Goal: Information Seeking & Learning: Check status

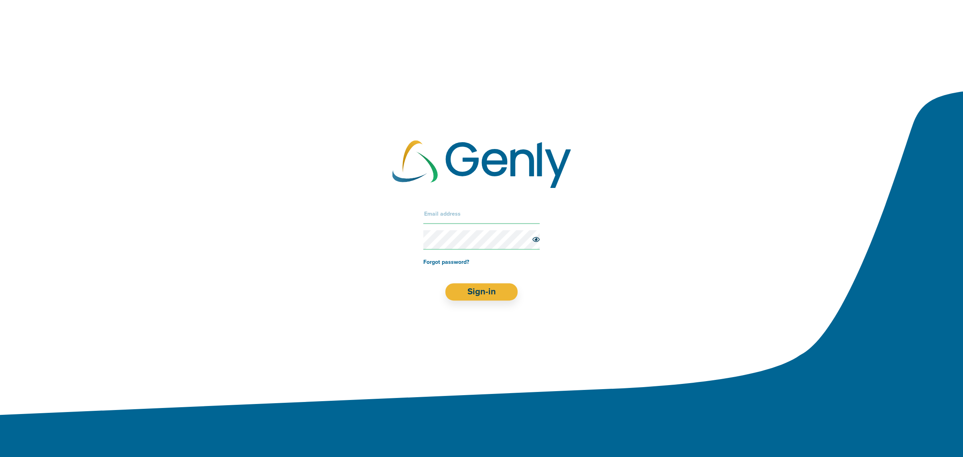
click at [442, 216] on input "text" at bounding box center [481, 213] width 116 height 19
click at [452, 217] on input "text" at bounding box center [481, 213] width 116 height 19
click at [443, 216] on input "text" at bounding box center [481, 213] width 116 height 19
paste input "[EMAIL_ADDRESS][DOMAIN_NAME]"
type input "[EMAIL_ADDRESS][DOMAIN_NAME]"
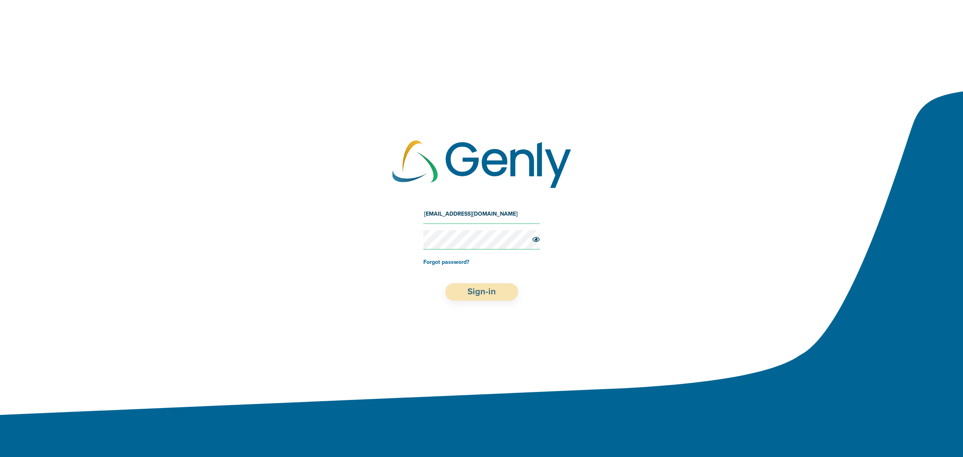
click at [483, 288] on button "Sign-in" at bounding box center [481, 291] width 73 height 17
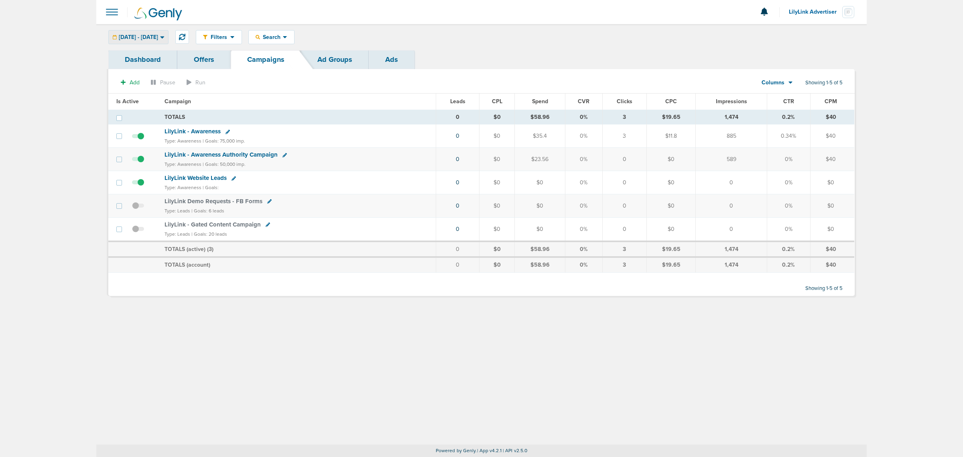
click at [164, 39] on icon at bounding box center [162, 37] width 4 height 7
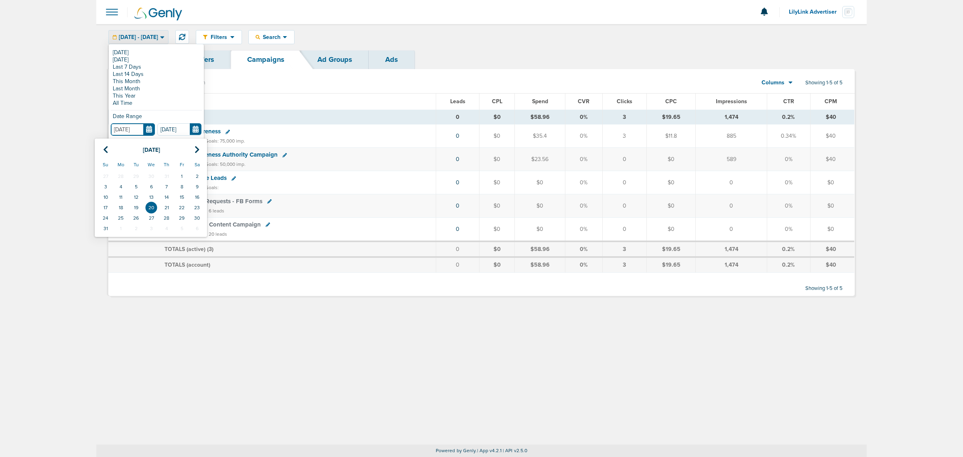
click at [145, 126] on input "[DATE]" at bounding box center [133, 129] width 44 height 12
click at [107, 150] on icon at bounding box center [105, 150] width 5 height 8
click at [166, 215] on td "31" at bounding box center [166, 218] width 15 height 10
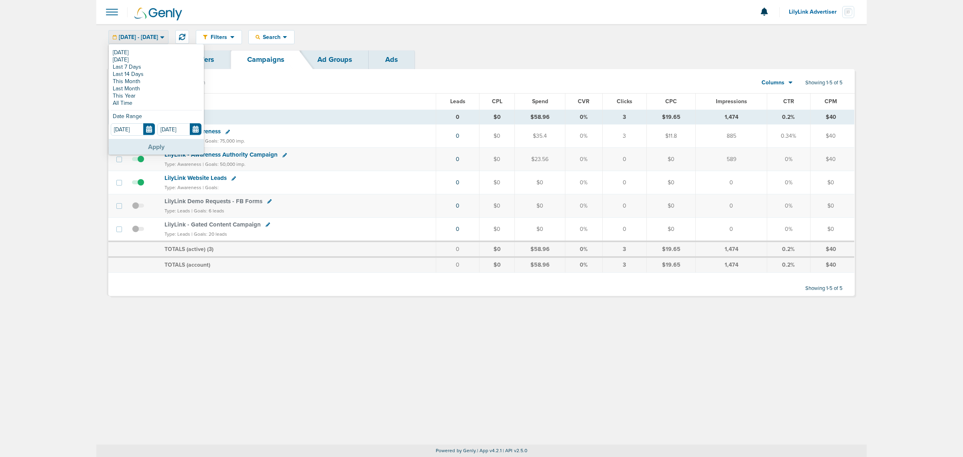
click at [178, 146] on button "Apply" at bounding box center [156, 147] width 95 height 16
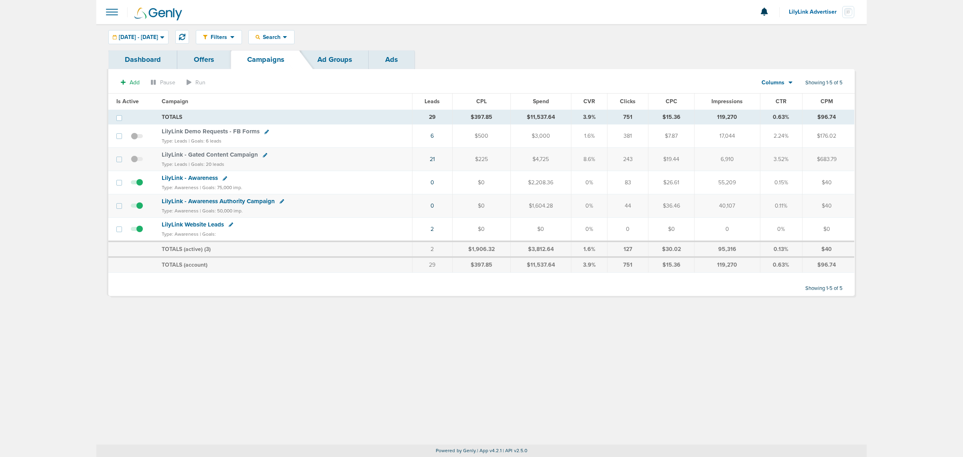
click at [342, 96] on th "Campaign" at bounding box center [285, 101] width 256 height 16
click at [219, 131] on span "LilyLink Demo Requests - FB Forms" at bounding box center [211, 131] width 98 height 7
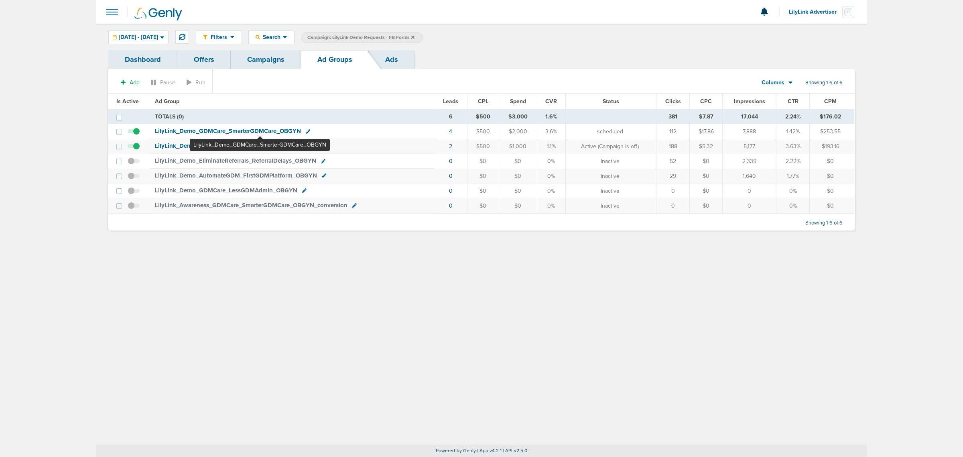
click at [260, 131] on span "LilyLink_ Demo_ GDMCare_ SmarterGDMCare_ OBGYN" at bounding box center [228, 130] width 146 height 7
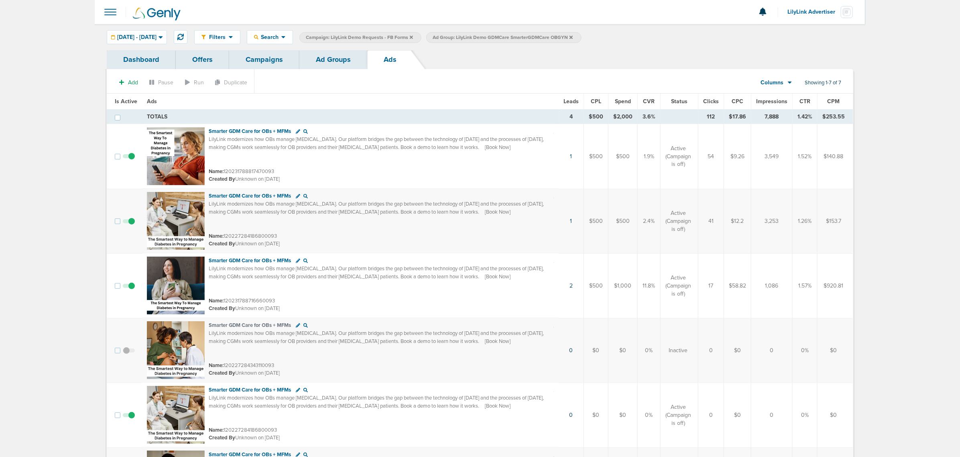
click at [331, 65] on link "Ad Groups" at bounding box center [333, 59] width 68 height 19
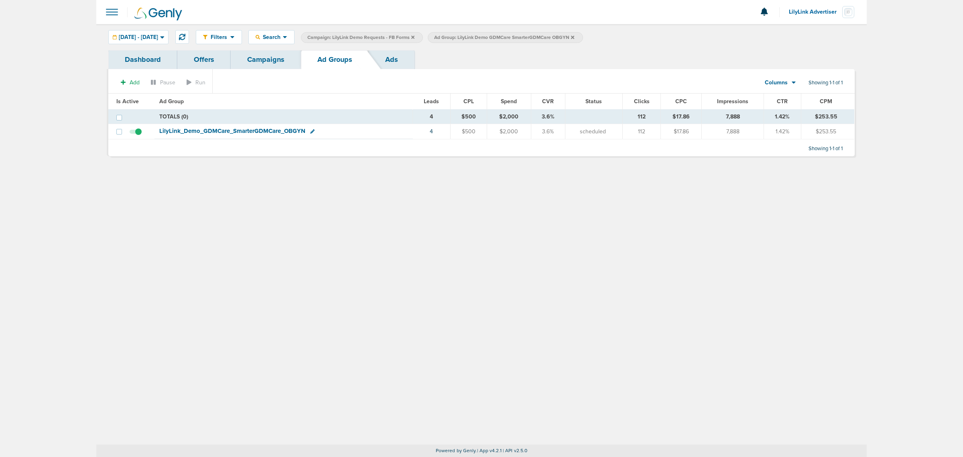
click at [574, 37] on icon at bounding box center [572, 36] width 3 height 3
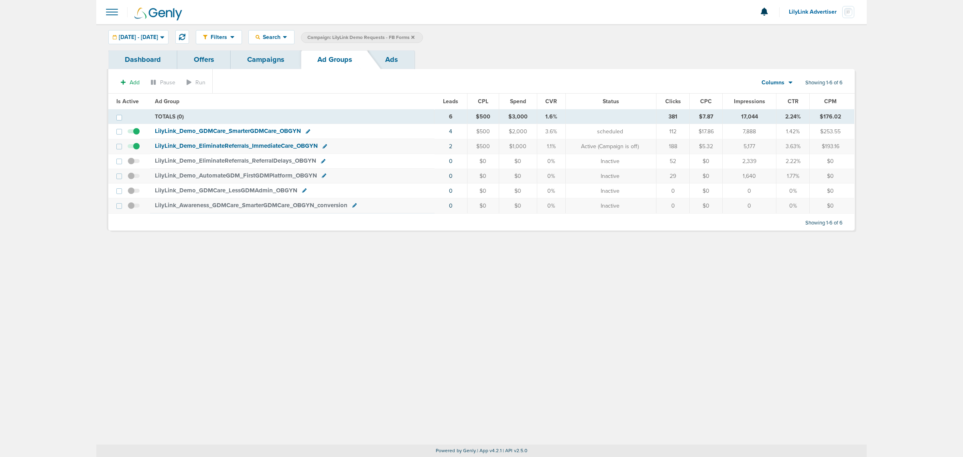
click at [414, 37] on icon at bounding box center [412, 36] width 3 height 3
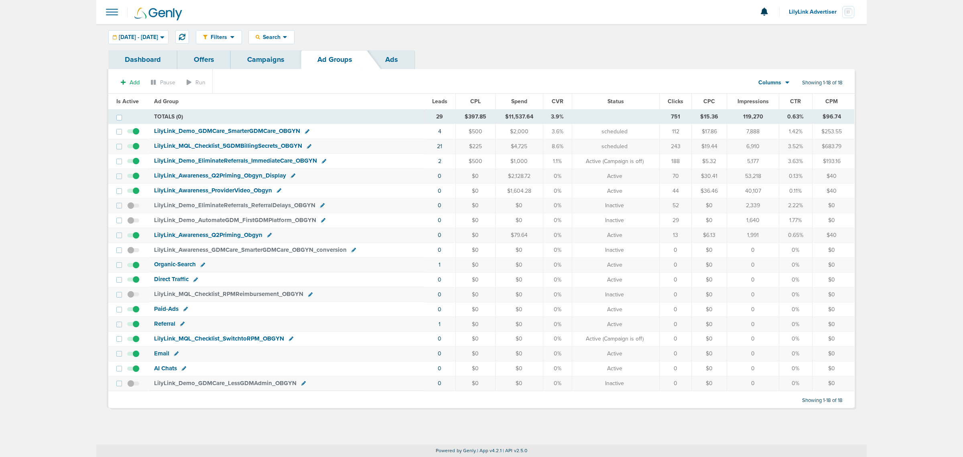
click at [261, 64] on link "Campaigns" at bounding box center [266, 59] width 70 height 19
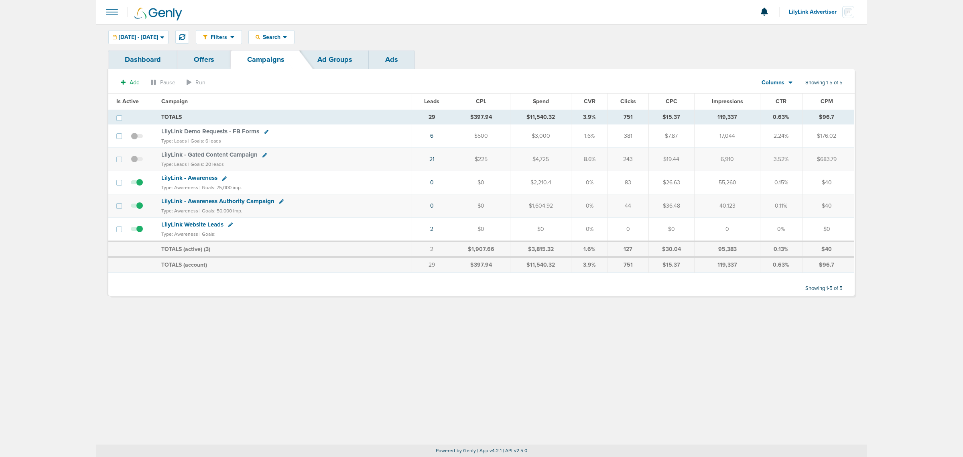
drag, startPoint x: 414, startPoint y: 161, endPoint x: 862, endPoint y: 156, distance: 448.1
click at [862, 156] on div "Dashboard Offers Campaigns Ad Groups Ads Add Pause Run Columns Media Stats Sale…" at bounding box center [481, 177] width 770 height 254
click at [841, 164] on td "$683.79" at bounding box center [828, 159] width 52 height 23
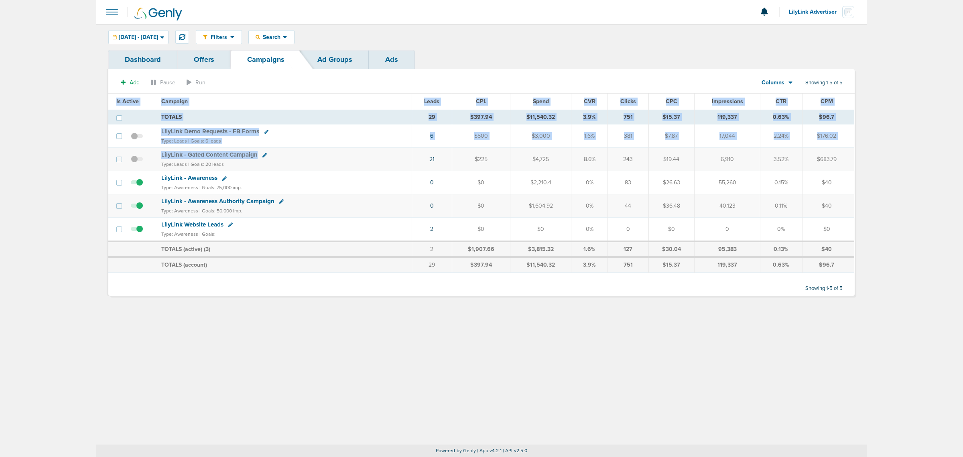
drag, startPoint x: 285, startPoint y: 159, endPoint x: 874, endPoint y: 148, distance: 588.6
click at [874, 148] on main "Notifications You have no unread notifications LilyLink Advertiser Profile Sign…" at bounding box center [481, 228] width 963 height 457
click at [321, 155] on div "LilyLink - Gated Content Campaign" at bounding box center [283, 155] width 245 height 8
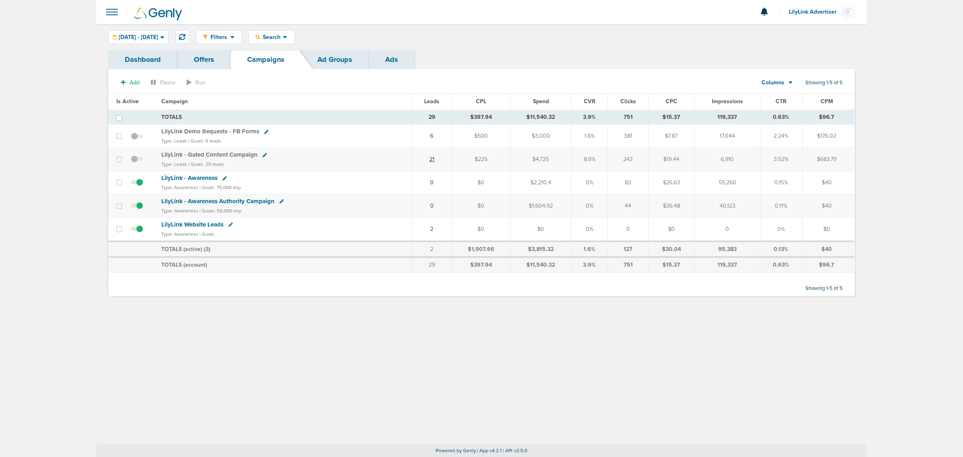
click at [433, 157] on link "21" at bounding box center [431, 159] width 5 height 7
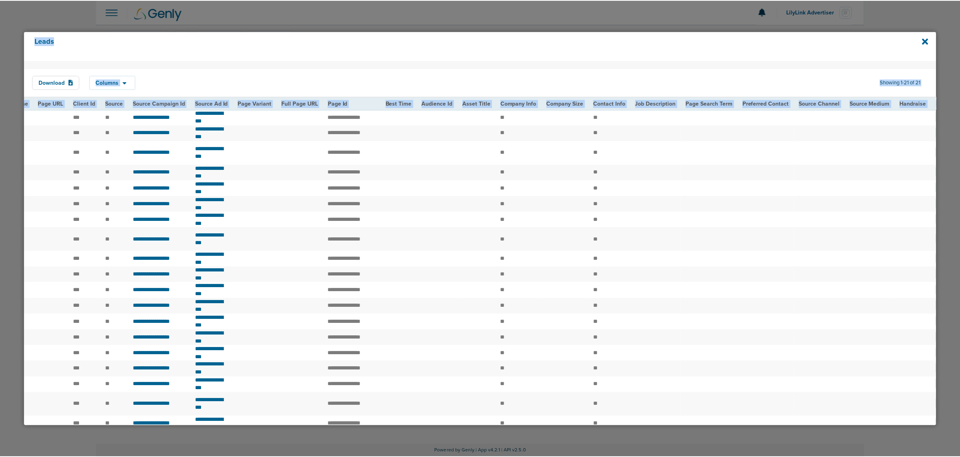
scroll to position [0, 769]
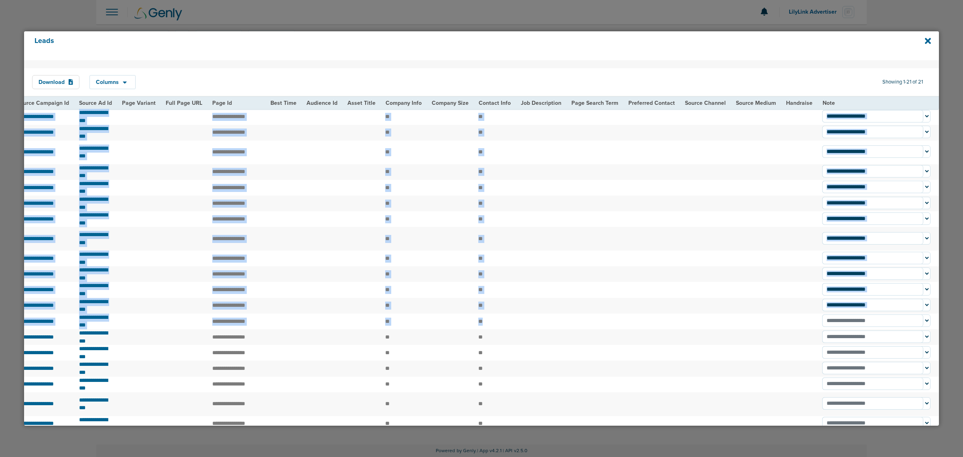
drag, startPoint x: 55, startPoint y: 112, endPoint x: 907, endPoint y: 406, distance: 901.0
click at [907, 406] on tbody "**********" at bounding box center [105, 286] width 1668 height 354
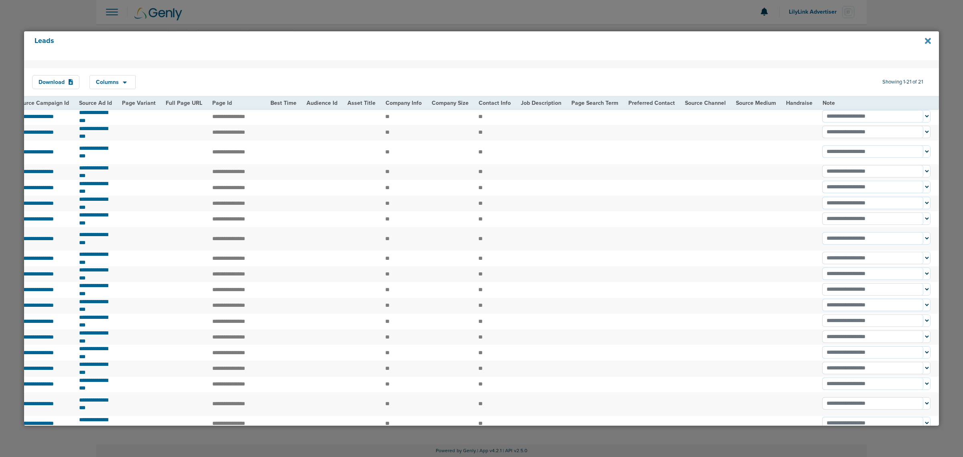
click at [928, 41] on icon at bounding box center [928, 41] width 6 height 6
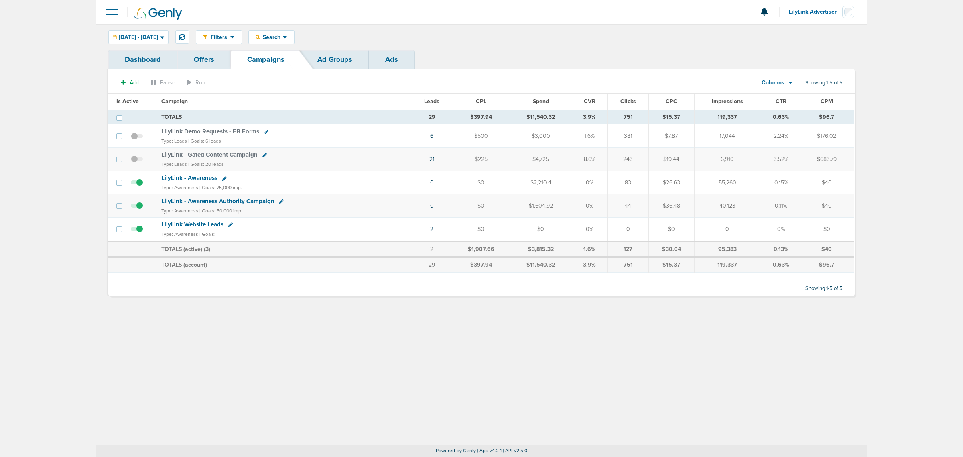
drag, startPoint x: 357, startPoint y: 132, endPoint x: 845, endPoint y: 229, distance: 497.3
click at [845, 229] on tbody "TOTALS 29 $397.94 $11,540.32 3.9% 751 $15.37 119,337 0.63% $96.7 TOTALS 29 $397…" at bounding box center [481, 191] width 746 height 163
click at [846, 229] on td "$0" at bounding box center [828, 229] width 52 height 24
click at [825, 231] on td "$0" at bounding box center [828, 229] width 52 height 24
click at [203, 181] on span "LilyLink - Awareness" at bounding box center [189, 177] width 56 height 7
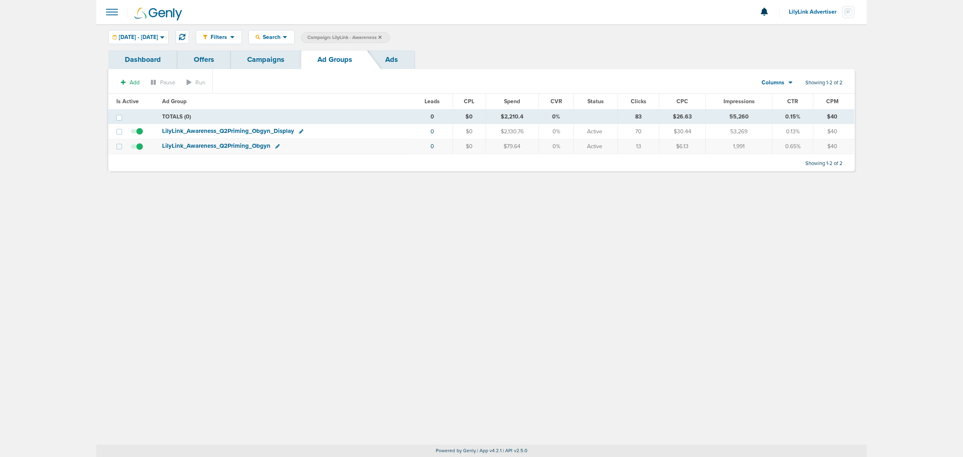
click at [261, 131] on span "LilyLink_ Awareness_ Q2Priming_ Obgyn_ Display" at bounding box center [228, 130] width 132 height 7
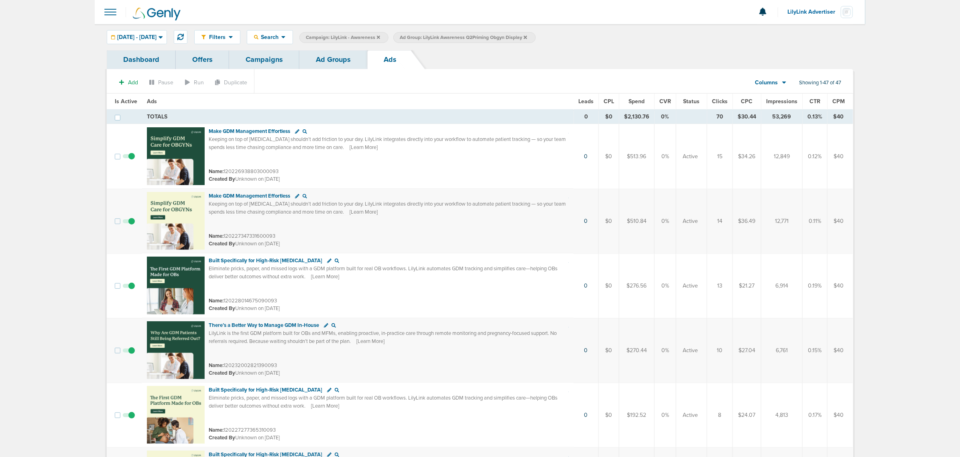
click at [813, 100] on span "CTR" at bounding box center [814, 101] width 11 height 7
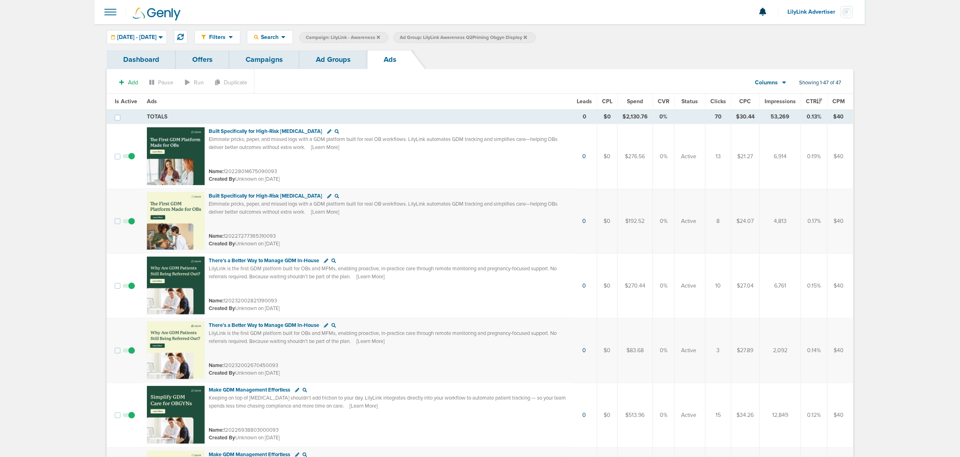
click at [348, 65] on link "Ad Groups" at bounding box center [333, 59] width 68 height 19
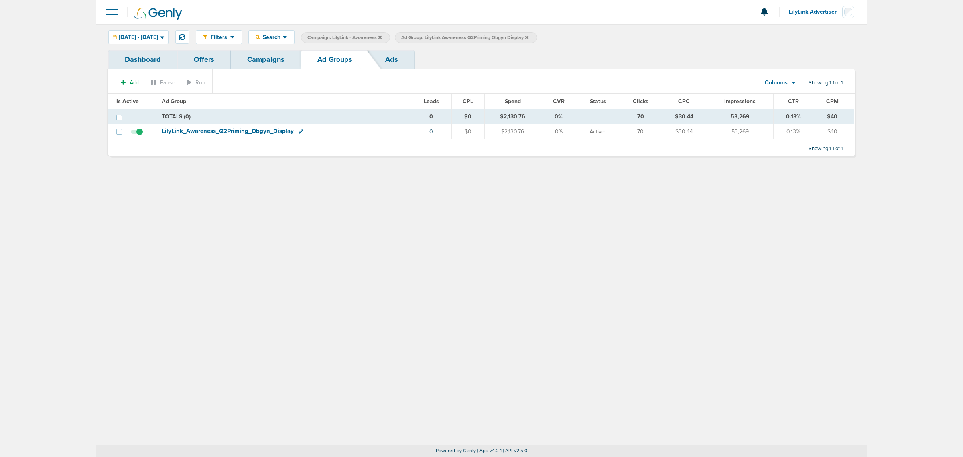
click at [528, 38] on icon at bounding box center [526, 36] width 3 height 3
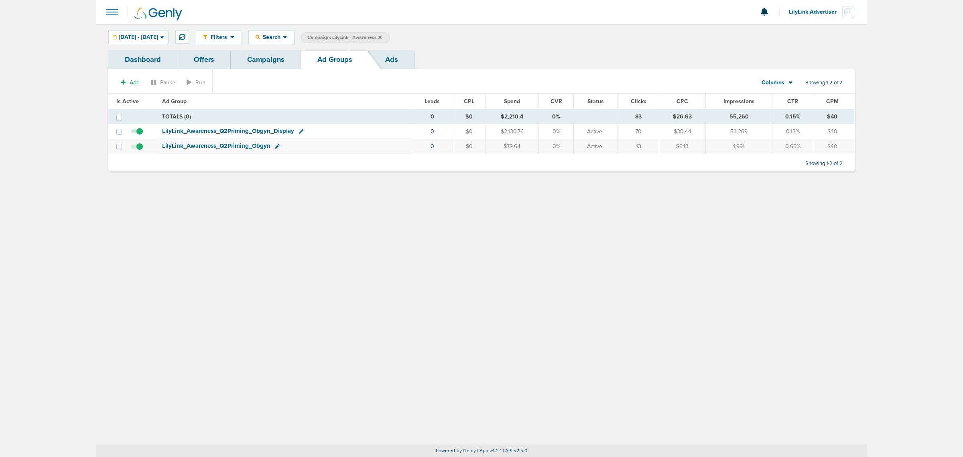
click at [243, 144] on span "LilyLink_ Awareness_ Q2Priming_ Obgyn" at bounding box center [216, 145] width 108 height 7
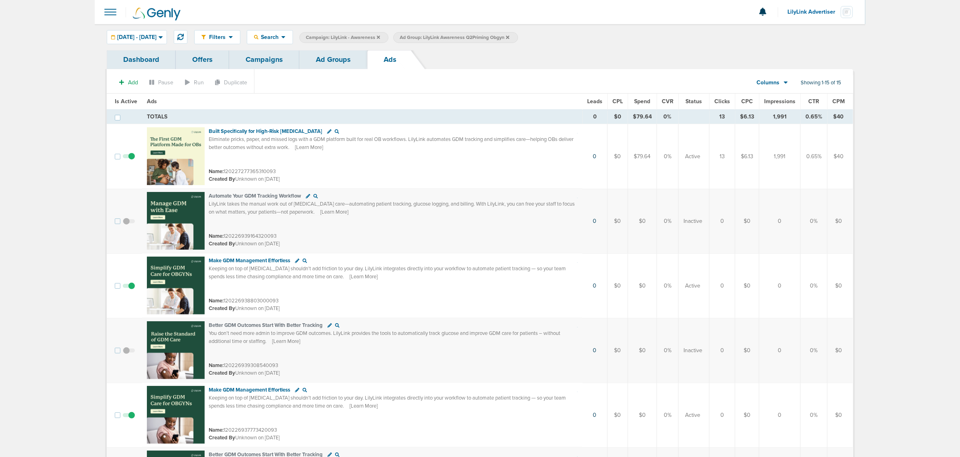
click at [811, 101] on span "CTR" at bounding box center [813, 101] width 11 height 7
click at [116, 101] on span "Is Active" at bounding box center [126, 101] width 22 height 7
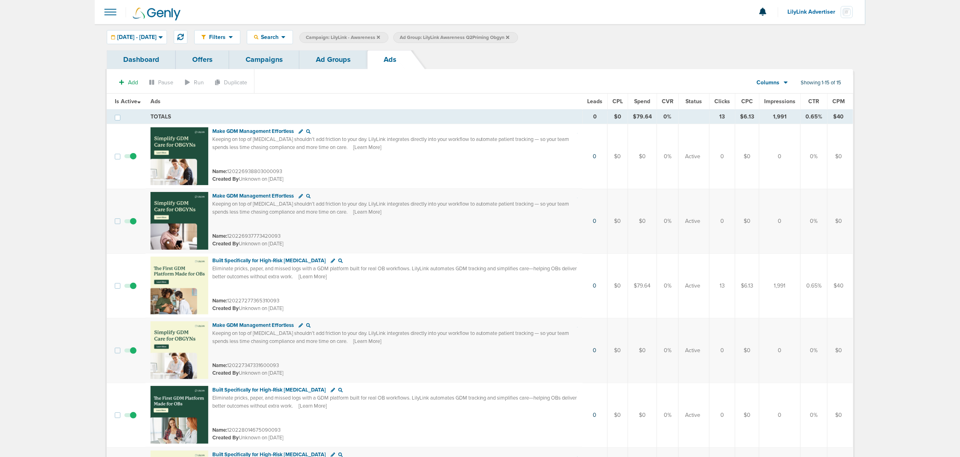
click at [814, 105] on th "CTR" at bounding box center [813, 101] width 27 height 16
click at [816, 99] on span "CTR" at bounding box center [813, 101] width 11 height 7
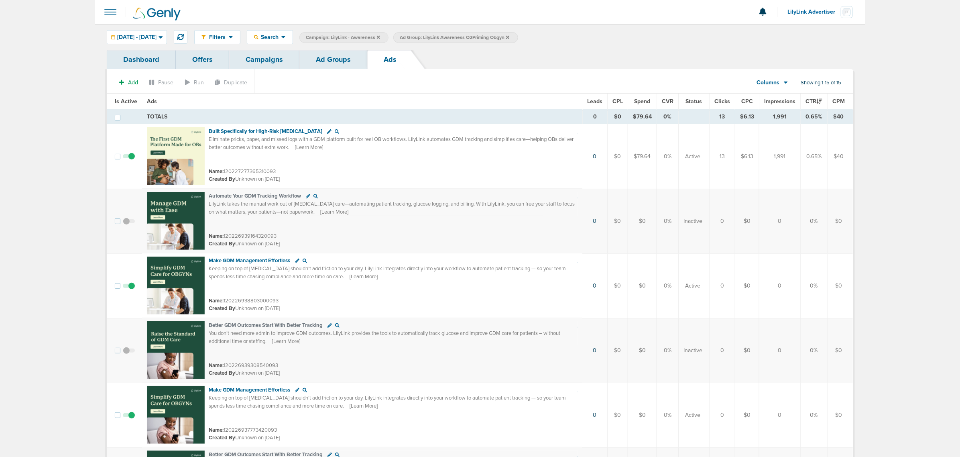
click at [344, 59] on link "Ad Groups" at bounding box center [333, 59] width 68 height 19
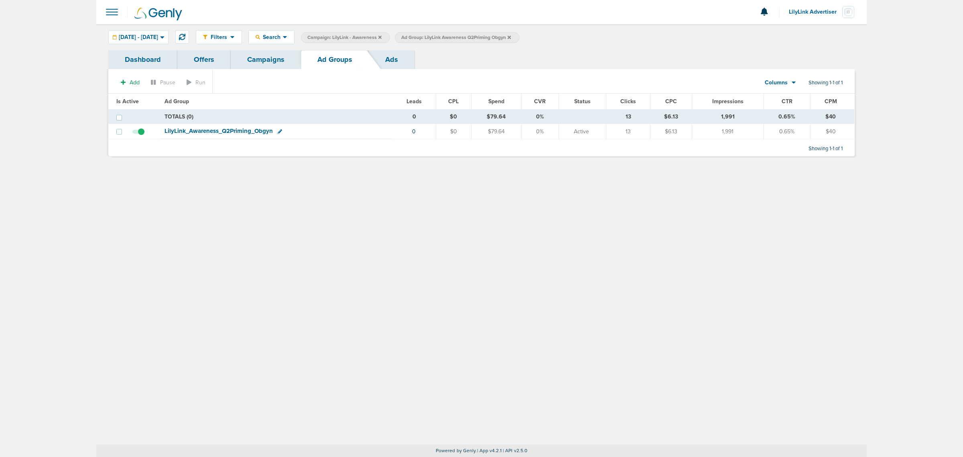
click at [511, 37] on icon at bounding box center [508, 36] width 3 height 3
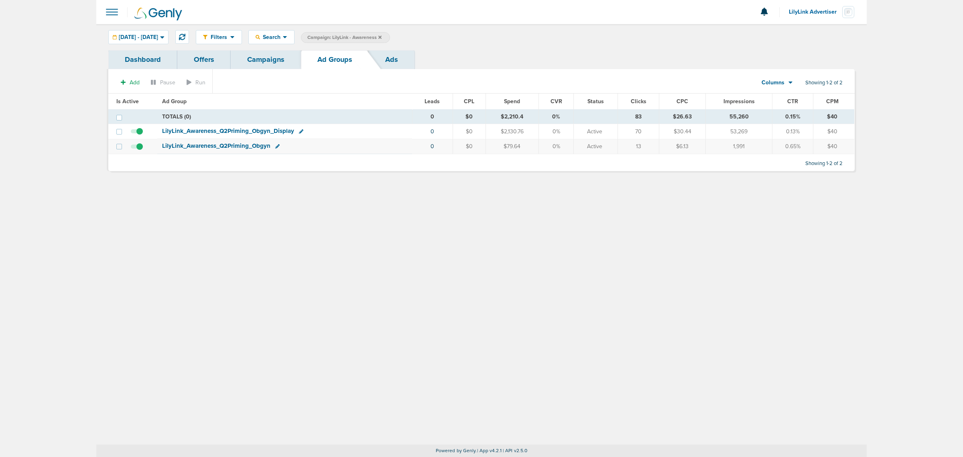
click at [397, 61] on link "Ads" at bounding box center [392, 59] width 46 height 19
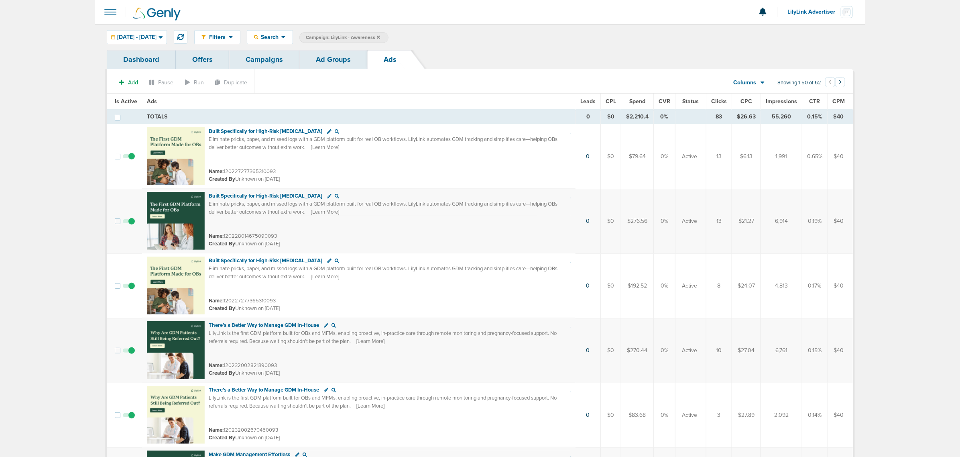
click at [813, 100] on span "CTR" at bounding box center [814, 101] width 11 height 7
click at [317, 51] on link "Ad Groups" at bounding box center [333, 59] width 68 height 19
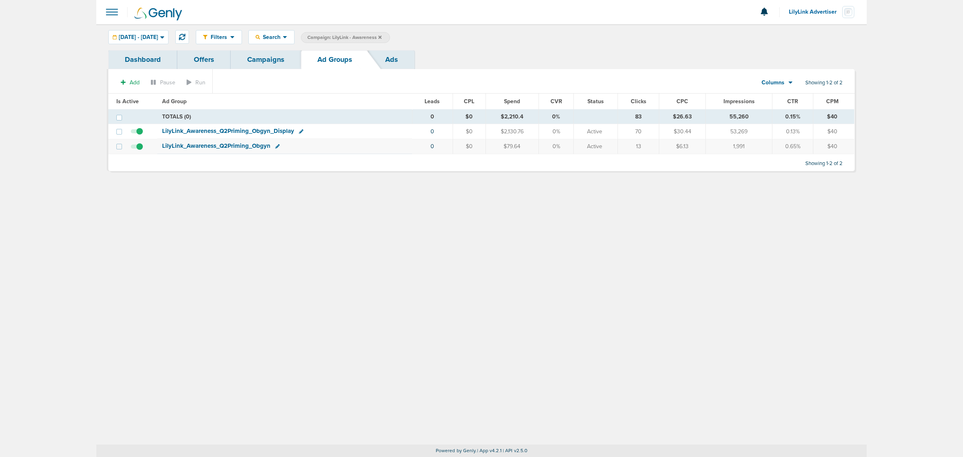
click at [381, 35] on icon at bounding box center [379, 37] width 3 height 5
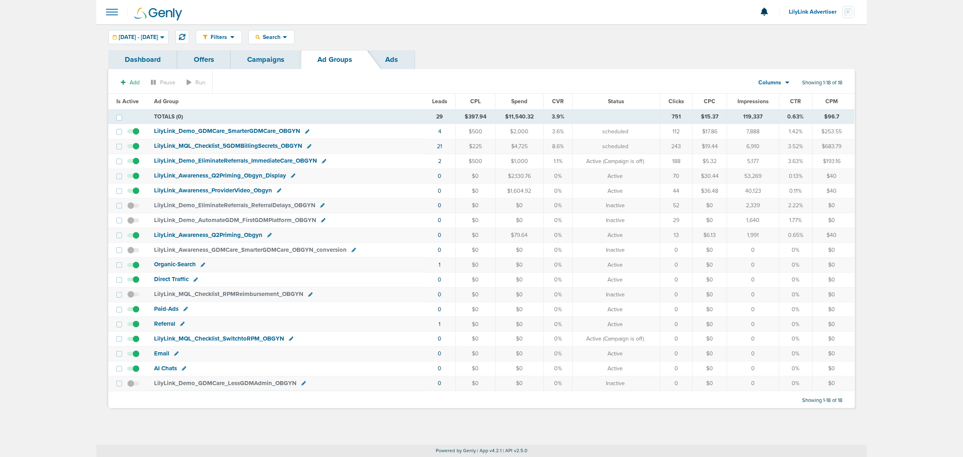
click at [257, 51] on link "Campaigns" at bounding box center [266, 59] width 70 height 19
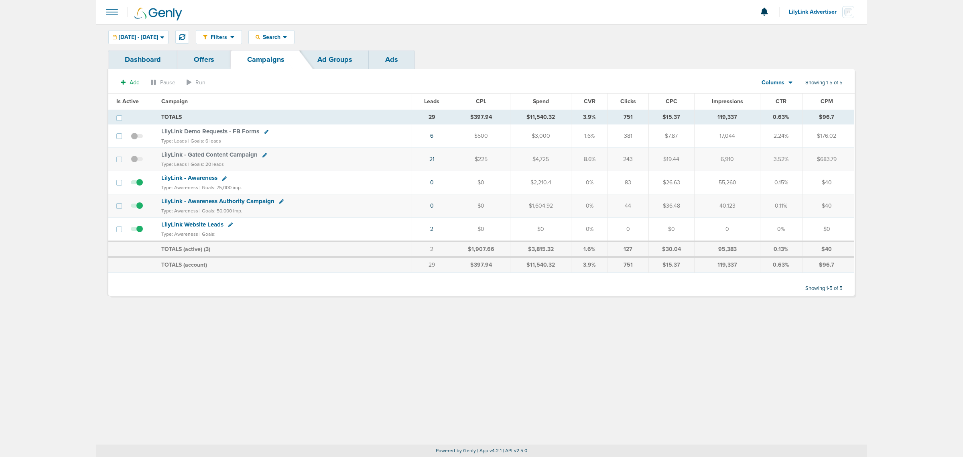
click at [201, 177] on span "LilyLink - Awareness" at bounding box center [189, 177] width 56 height 7
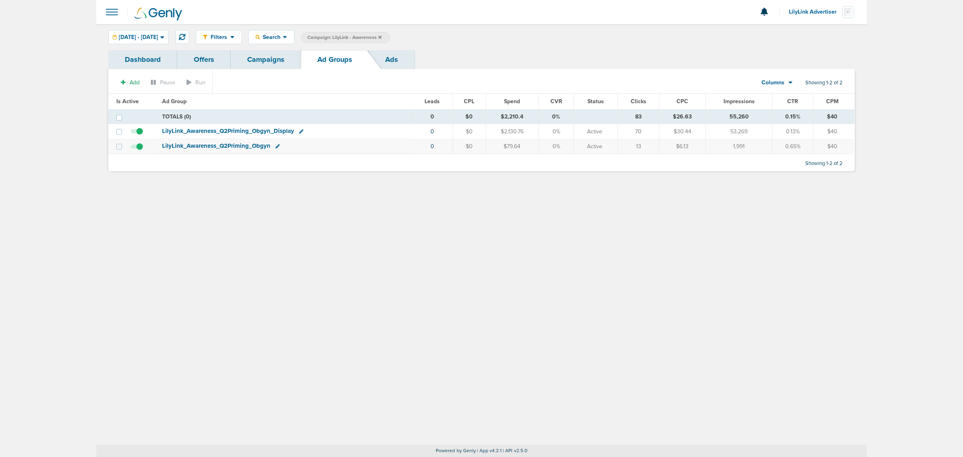
click at [207, 130] on span "LilyLink_ Awareness_ Q2Priming_ Obgyn_ Display" at bounding box center [228, 130] width 132 height 7
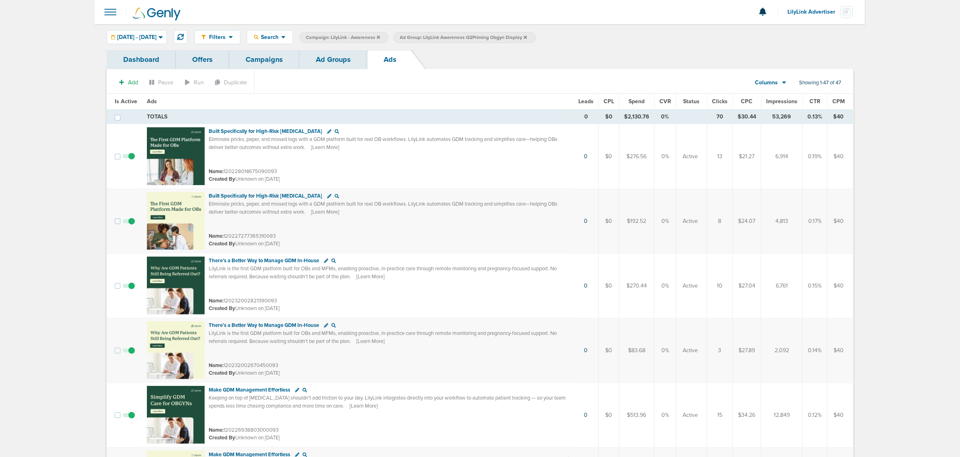
click at [815, 99] on span "CTR" at bounding box center [814, 101] width 11 height 7
click at [156, 35] on span "[DATE] - [DATE]" at bounding box center [136, 37] width 39 height 6
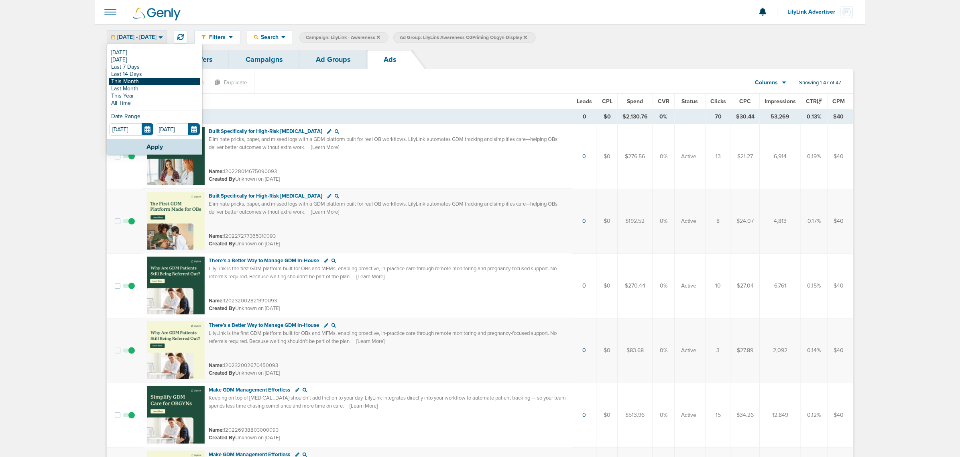
click at [146, 78] on link "This Month" at bounding box center [154, 81] width 91 height 7
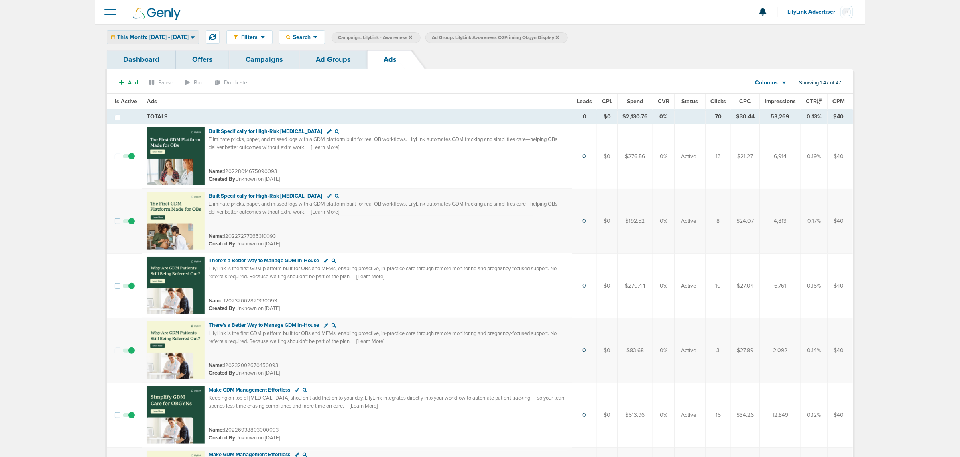
click at [189, 37] on span "This Month: [DATE] - [DATE]" at bounding box center [152, 37] width 71 height 6
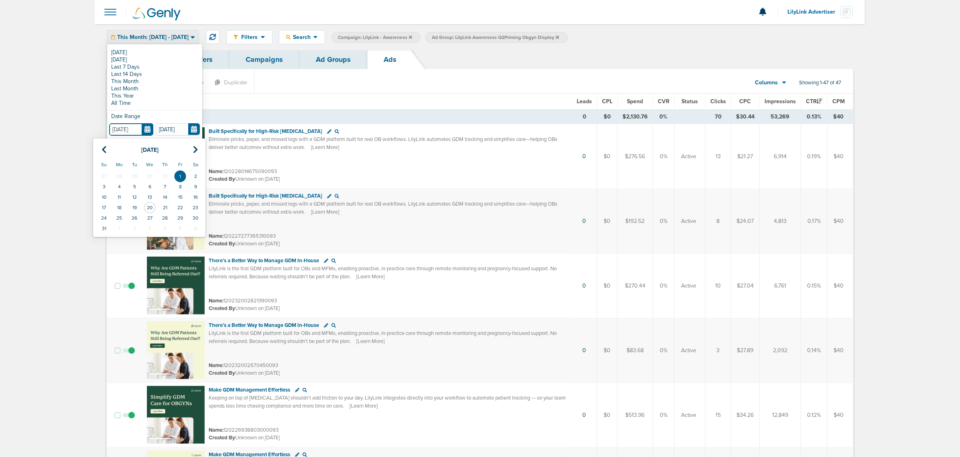
click at [140, 128] on input "[DATE]" at bounding box center [131, 129] width 44 height 12
click at [162, 179] on td "31" at bounding box center [164, 176] width 15 height 10
type input "[DATE]"
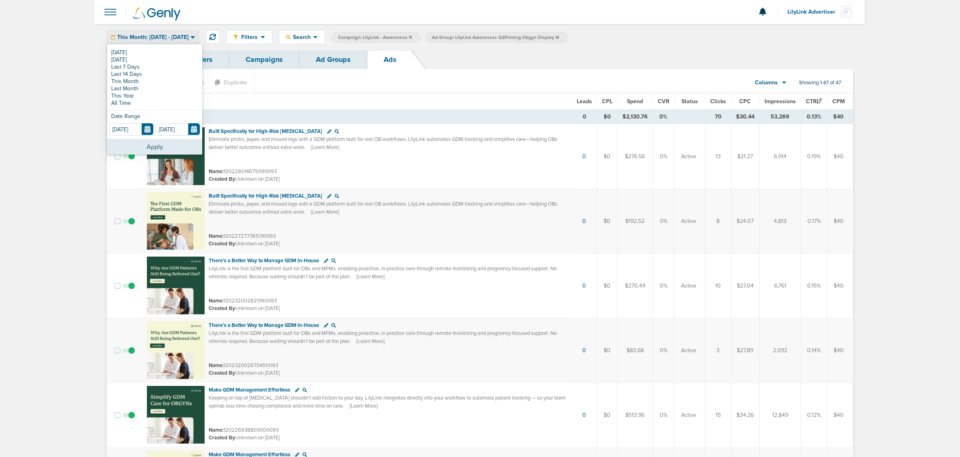
click at [145, 145] on button "Apply" at bounding box center [154, 147] width 95 height 16
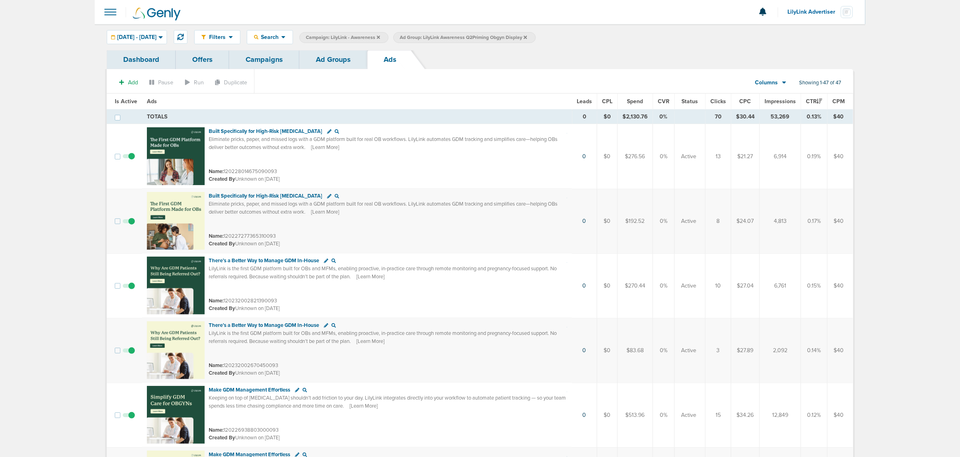
click at [669, 32] on div "Filters Active Only Settings Status Active Inactive Objectives MQL SQL Traffic …" at bounding box center [523, 37] width 659 height 14
click at [358, 57] on link "Ad Groups" at bounding box center [333, 59] width 68 height 19
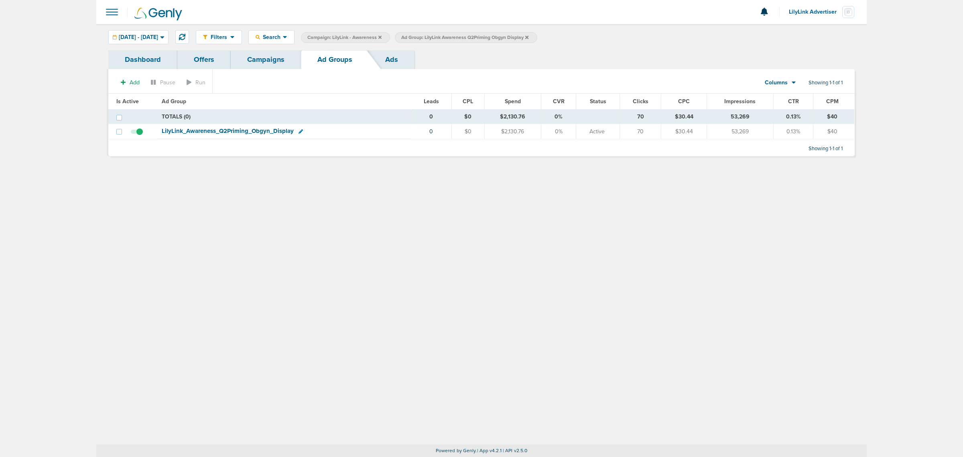
click at [528, 35] on icon at bounding box center [526, 36] width 3 height 3
click at [273, 55] on link "Campaigns" at bounding box center [266, 59] width 70 height 19
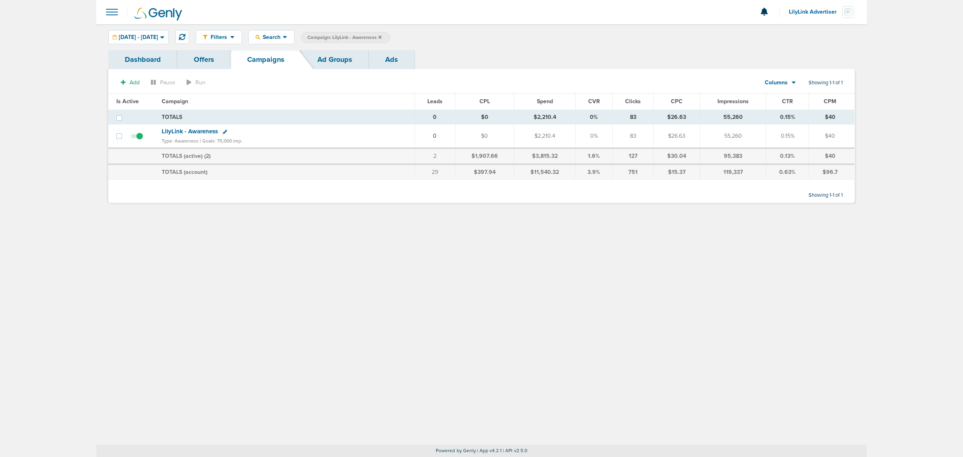
click at [381, 37] on icon at bounding box center [379, 36] width 3 height 3
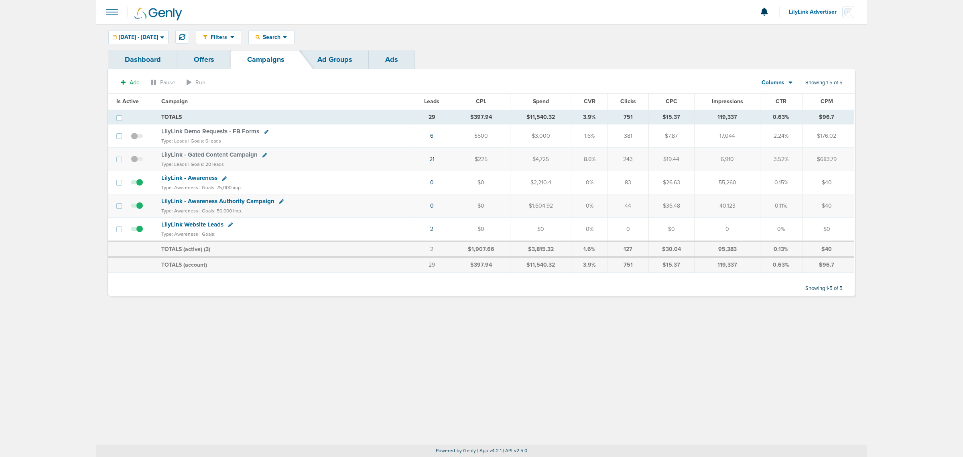
click at [237, 205] on span "LilyLink - Awareness Authority Campaign" at bounding box center [217, 200] width 113 height 7
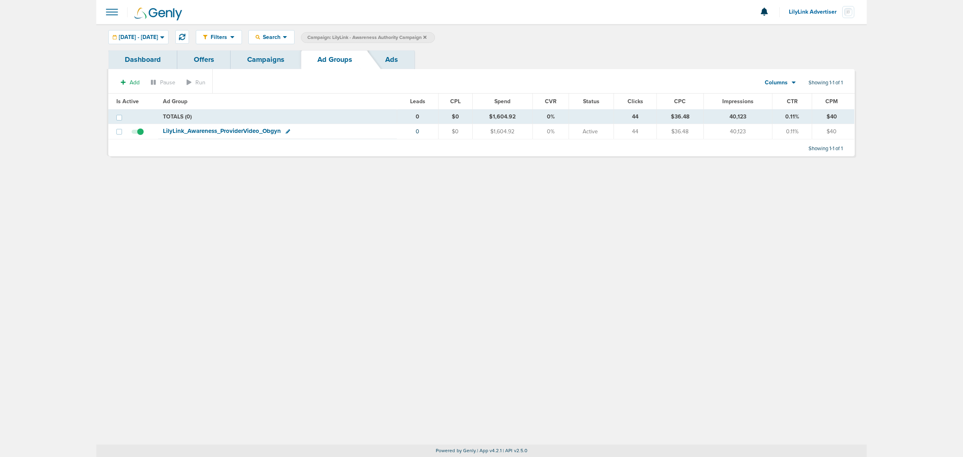
click at [386, 55] on link "Ads" at bounding box center [392, 59] width 46 height 19
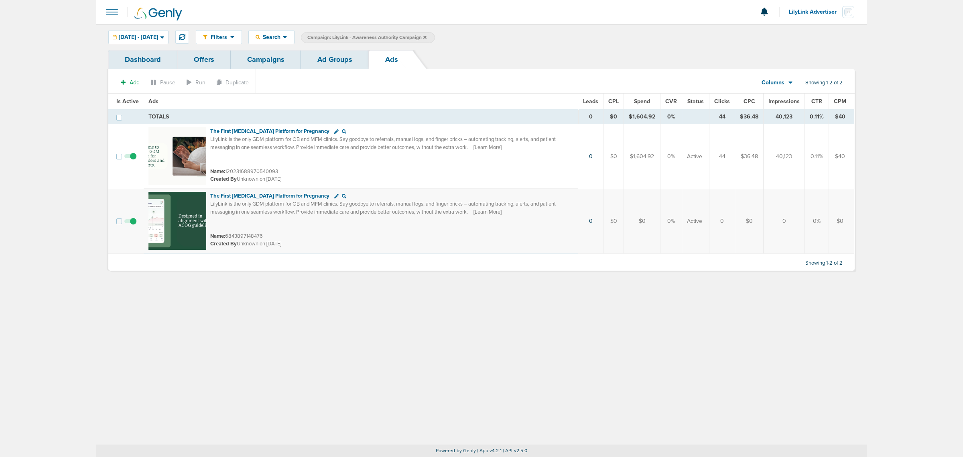
drag, startPoint x: 793, startPoint y: 154, endPoint x: 855, endPoint y: 158, distance: 62.7
click at [855, 158] on div "Dashboard Offers Campaigns Ad Groups Ads Add Pause Run Duplicate Columns Media …" at bounding box center [481, 164] width 758 height 228
click at [842, 161] on td "$40" at bounding box center [842, 156] width 26 height 65
click at [347, 55] on link "Ad Groups" at bounding box center [335, 59] width 68 height 19
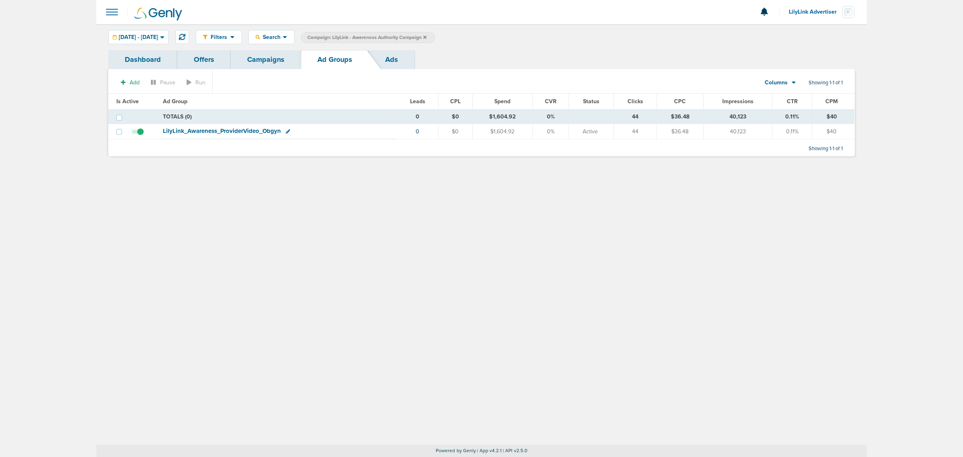
click at [266, 59] on link "Campaigns" at bounding box center [266, 59] width 70 height 19
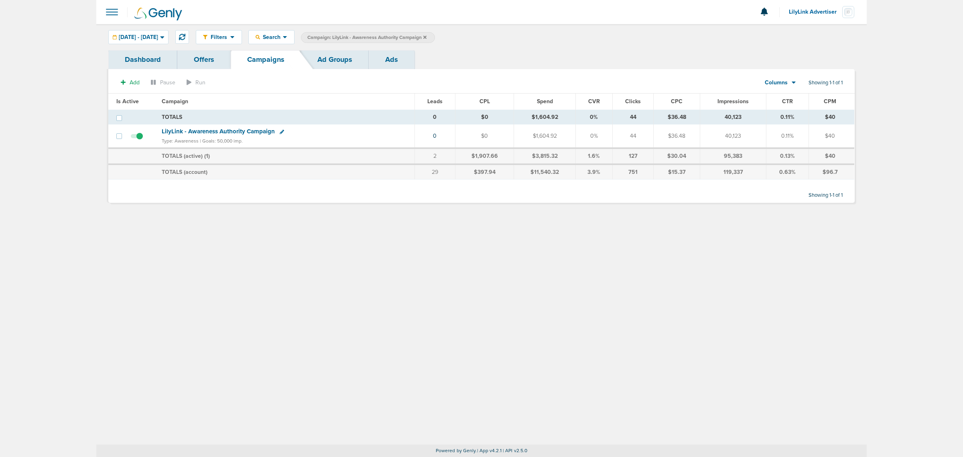
click at [426, 35] on icon at bounding box center [424, 37] width 3 height 5
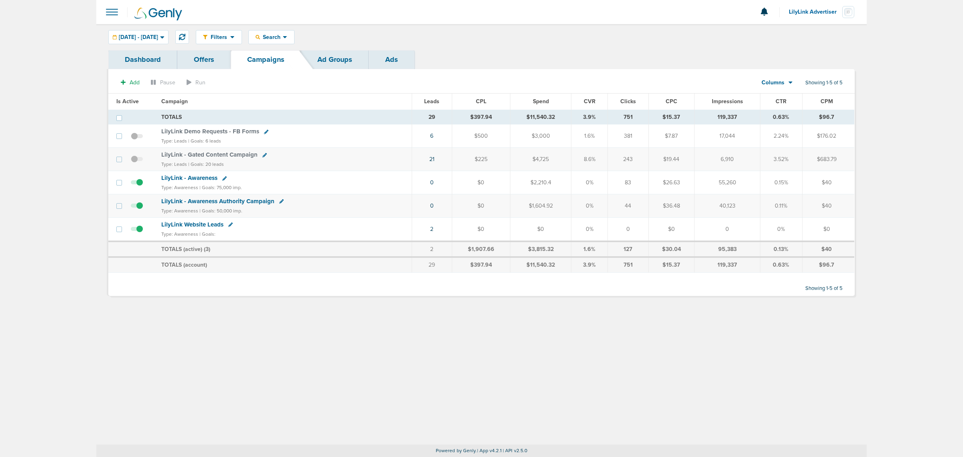
click at [225, 154] on span "LilyLink - Gated Content Campaign" at bounding box center [209, 154] width 96 height 7
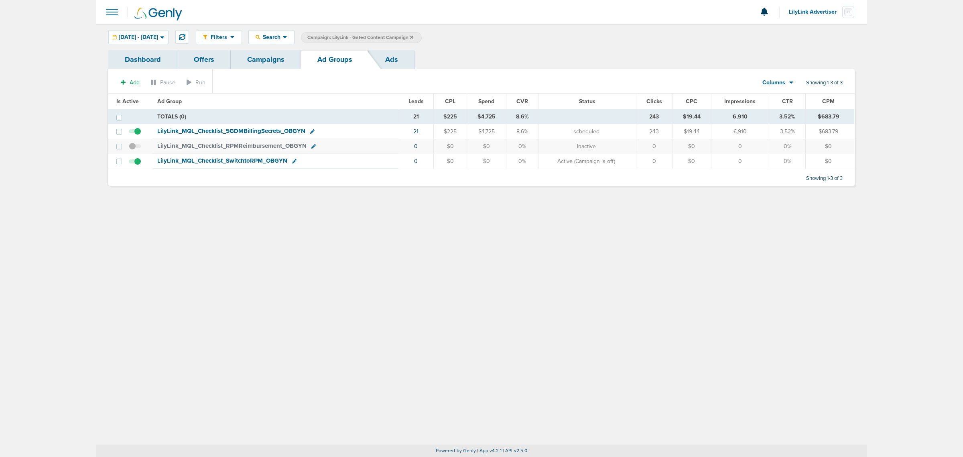
click at [227, 130] on span "LilyLink_ MQL_ Checklist_ 5GDMBillingSecrets_ OBGYN" at bounding box center [231, 130] width 148 height 7
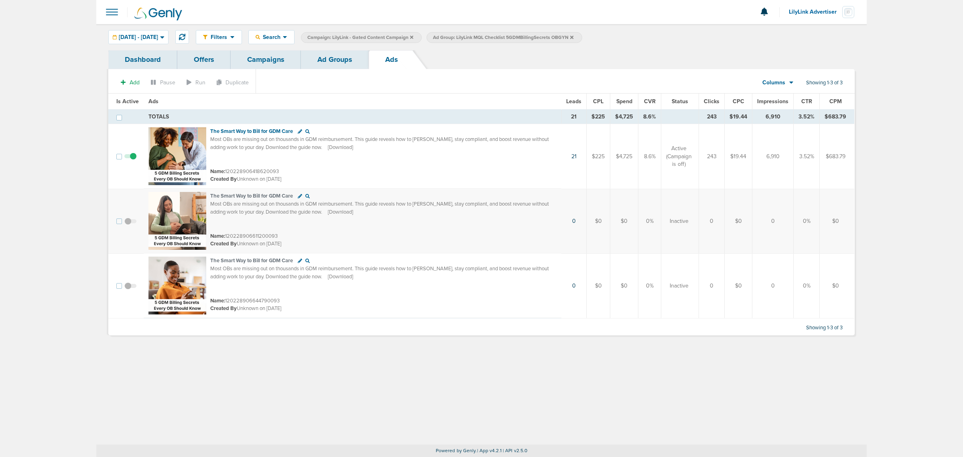
click at [259, 61] on link "Campaigns" at bounding box center [266, 59] width 70 height 19
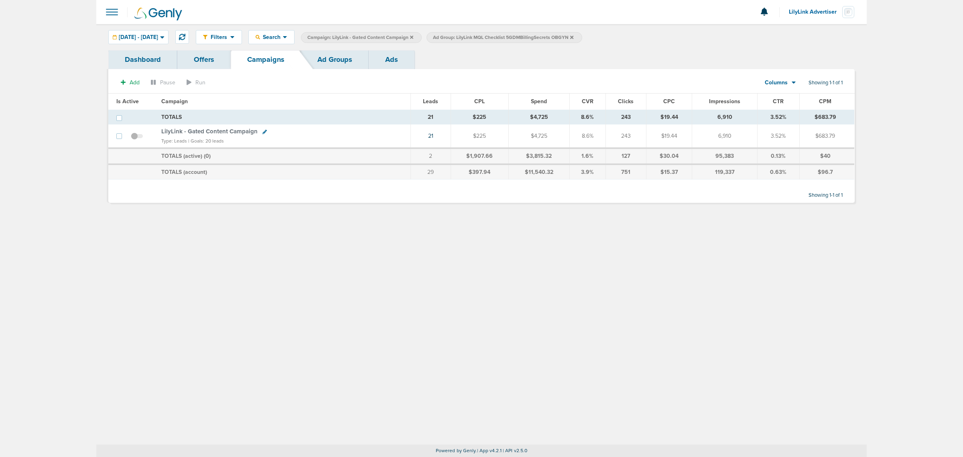
click at [413, 35] on icon at bounding box center [411, 36] width 3 height 3
click at [448, 38] on icon at bounding box center [445, 36] width 3 height 3
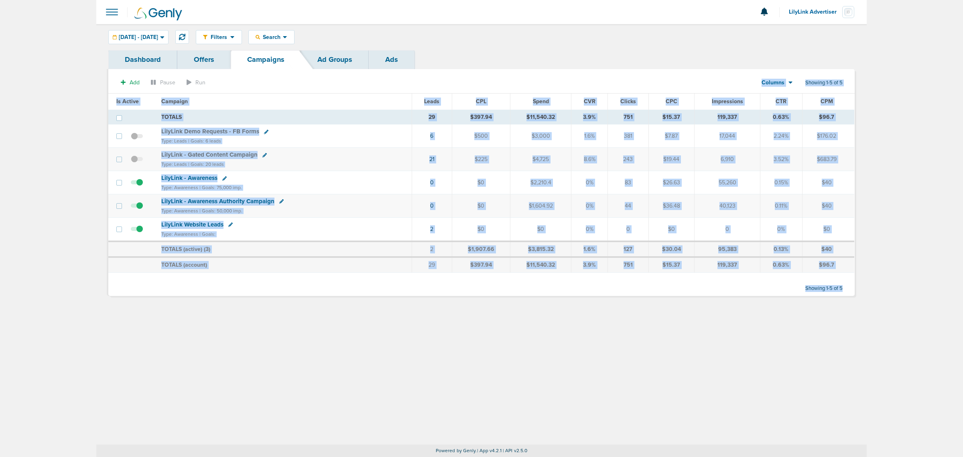
drag, startPoint x: 80, startPoint y: 77, endPoint x: 873, endPoint y: 291, distance: 821.1
click at [873, 291] on main "Notifications You have no unread notifications LilyLink Advertiser Profile Sign…" at bounding box center [481, 228] width 963 height 457
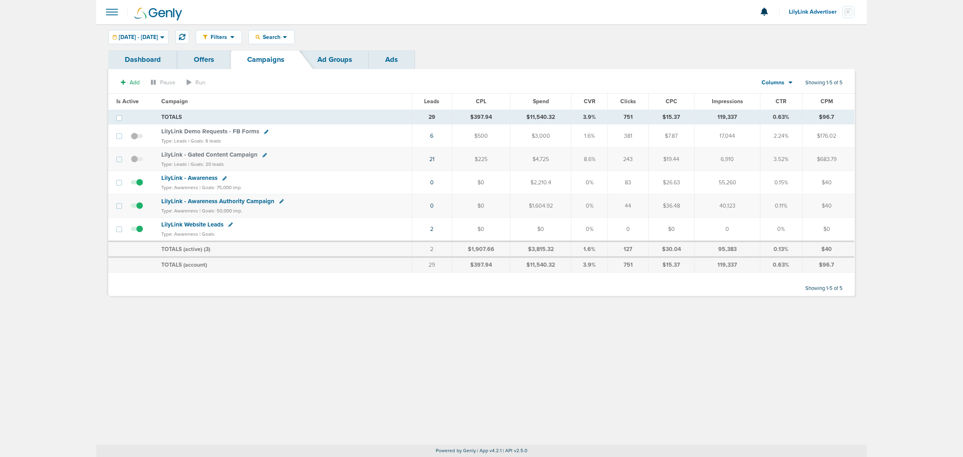
drag, startPoint x: 892, startPoint y: 294, endPoint x: 75, endPoint y: 55, distance: 851.4
click at [73, 55] on main "Notifications You have no unread notifications LilyLink Advertiser Profile Sign…" at bounding box center [481, 228] width 963 height 457
click at [75, 55] on main "Notifications You have no unread notifications LilyLink Advertiser Profile Sign…" at bounding box center [481, 228] width 963 height 457
click at [520, 32] on div "Filters Active Only Settings Status Active Inactive Objectives MQL SQL Traffic …" at bounding box center [525, 37] width 659 height 14
click at [618, 30] on div "Filters Active Only Settings Status Active Inactive Objectives MQL SQL Traffic …" at bounding box center [525, 37] width 659 height 14
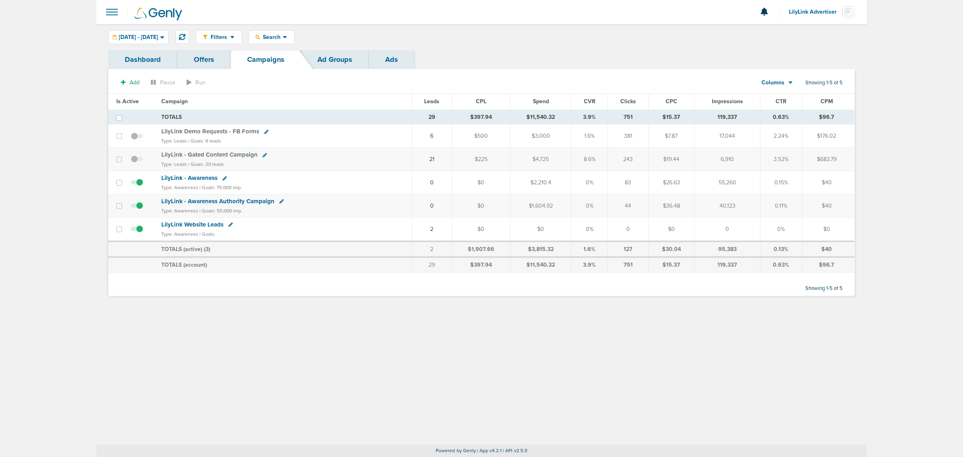
click at [507, 335] on div "Filters Active Only Settings Status Active Inactive Objectives MQL SQL Traffic …" at bounding box center [481, 234] width 770 height 420
click at [702, 348] on div "Filters Active Only Settings Status Active Inactive Objectives MQL SQL Traffic …" at bounding box center [481, 234] width 770 height 420
click at [202, 180] on span "LilyLink - Awareness" at bounding box center [189, 177] width 56 height 7
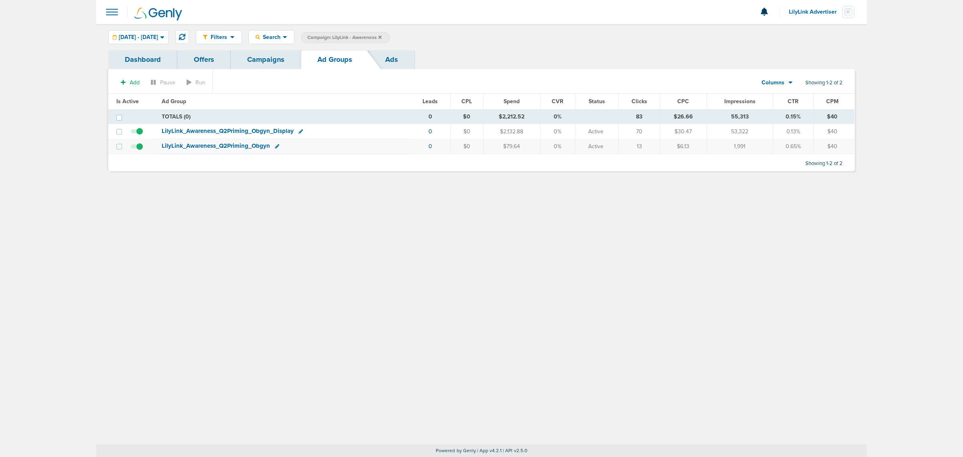
click at [237, 132] on span "LilyLink_ Awareness_ Q2Priming_ Obgyn_ Display" at bounding box center [228, 130] width 132 height 7
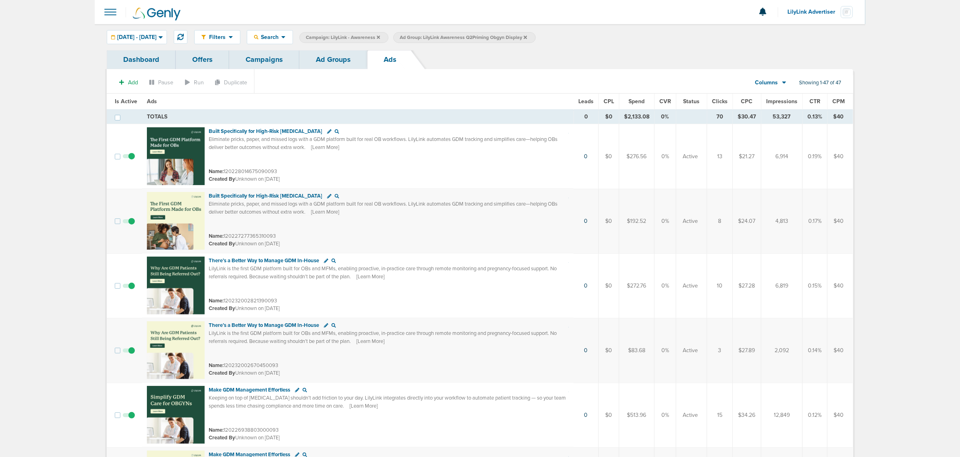
click at [814, 103] on span "CTR" at bounding box center [814, 101] width 11 height 7
click at [380, 36] on icon at bounding box center [378, 36] width 3 height 3
click at [433, 37] on icon at bounding box center [431, 37] width 3 height 5
click at [279, 60] on link "Campaigns" at bounding box center [264, 59] width 70 height 19
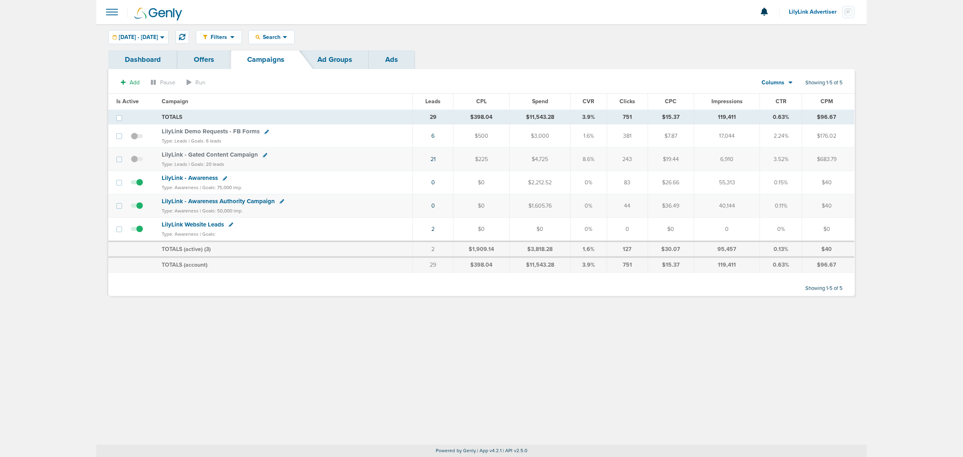
click at [225, 131] on span "LilyLink Demo Requests - FB Forms" at bounding box center [211, 131] width 98 height 7
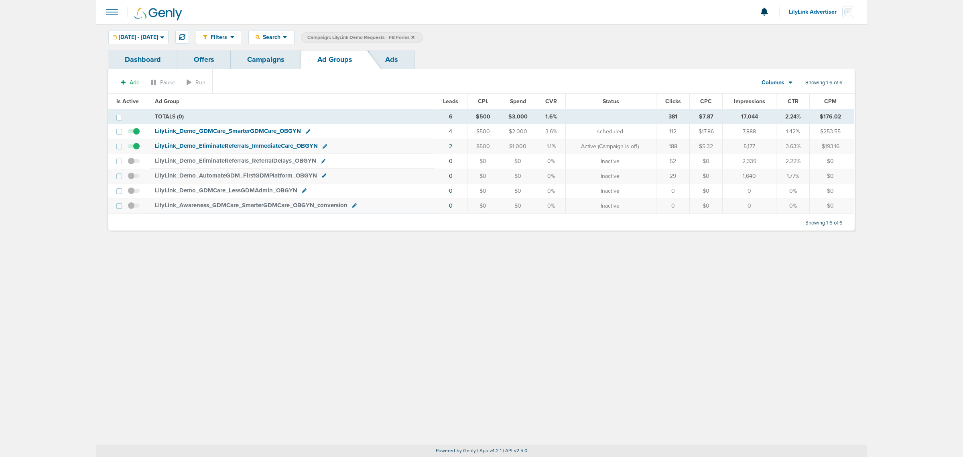
click at [282, 63] on link "Campaigns" at bounding box center [266, 59] width 70 height 19
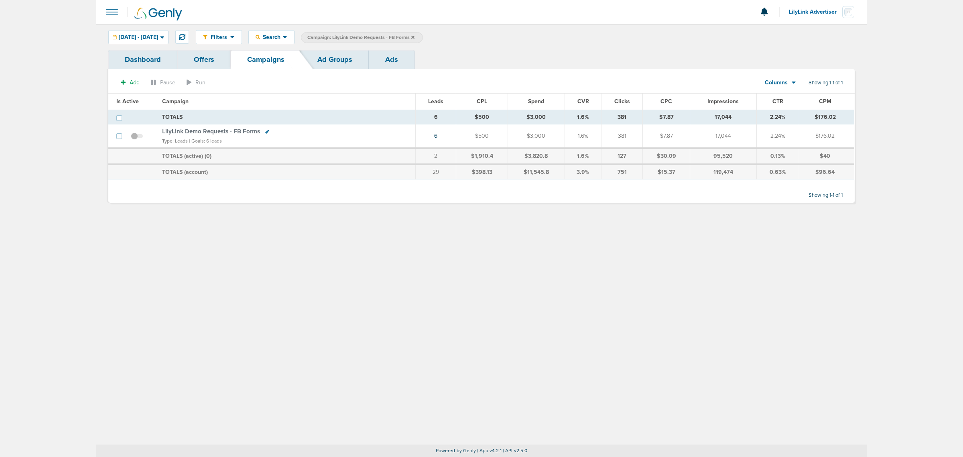
click at [414, 37] on icon at bounding box center [412, 36] width 3 height 3
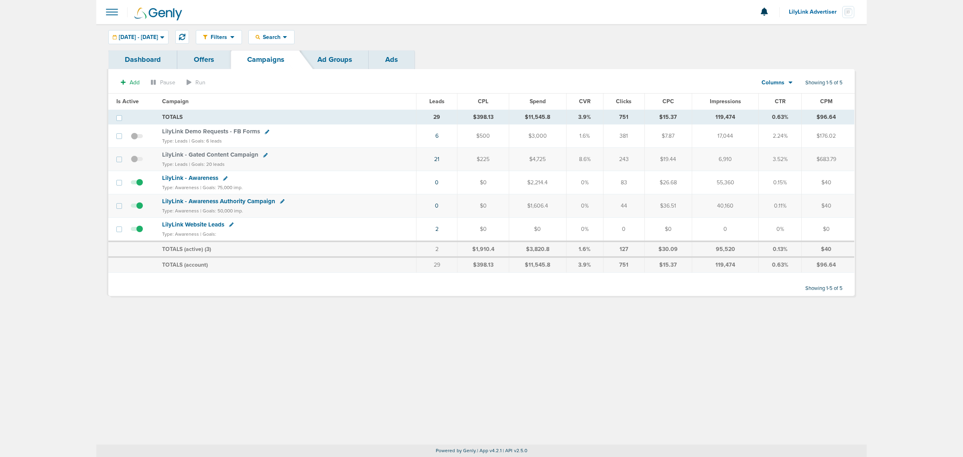
click at [173, 28] on div "Filters Active Only Settings Status Active Inactive Objectives MQL SQL Traffic …" at bounding box center [481, 37] width 770 height 26
click at [158, 34] on span "[DATE] - [DATE]" at bounding box center [138, 37] width 39 height 6
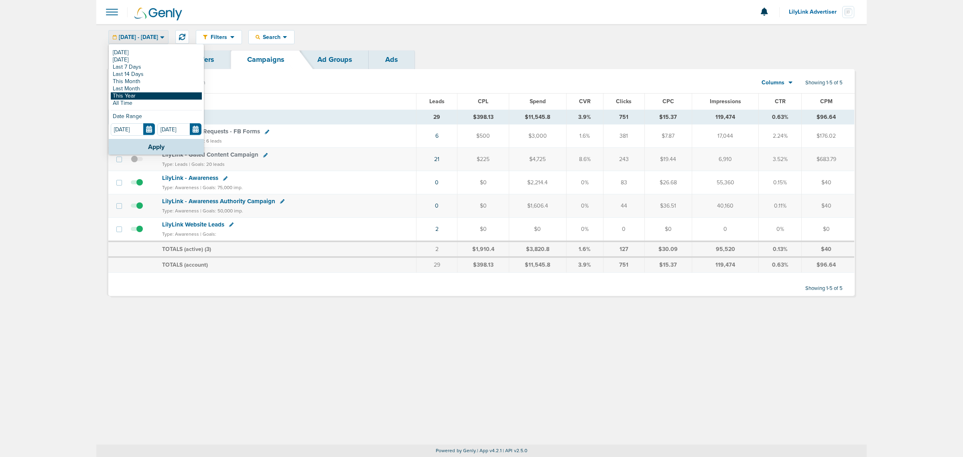
click at [148, 93] on link "This Year" at bounding box center [156, 95] width 91 height 7
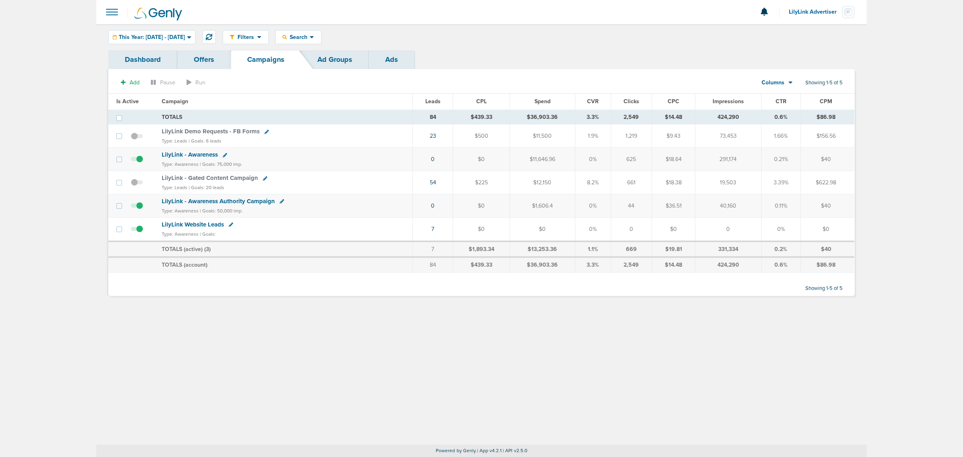
click at [186, 179] on span "LilyLink - Gated Content Campaign" at bounding box center [210, 177] width 96 height 7
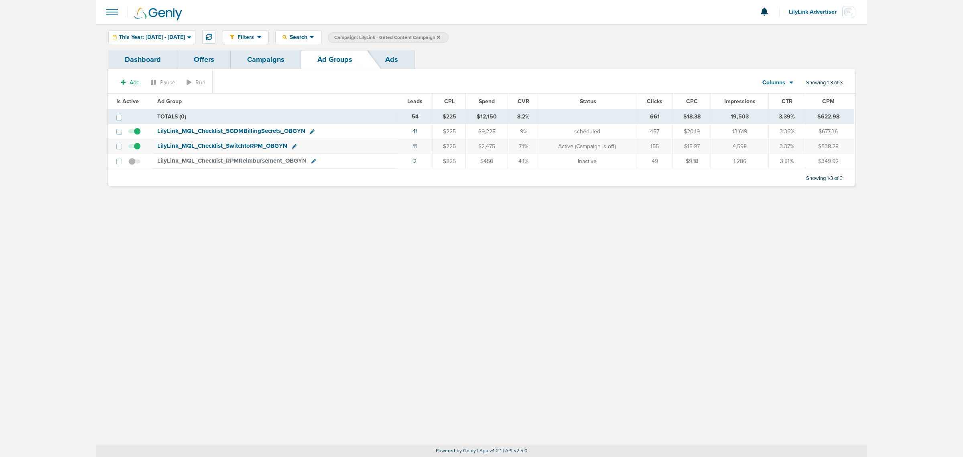
click at [271, 62] on link "Campaigns" at bounding box center [266, 59] width 70 height 19
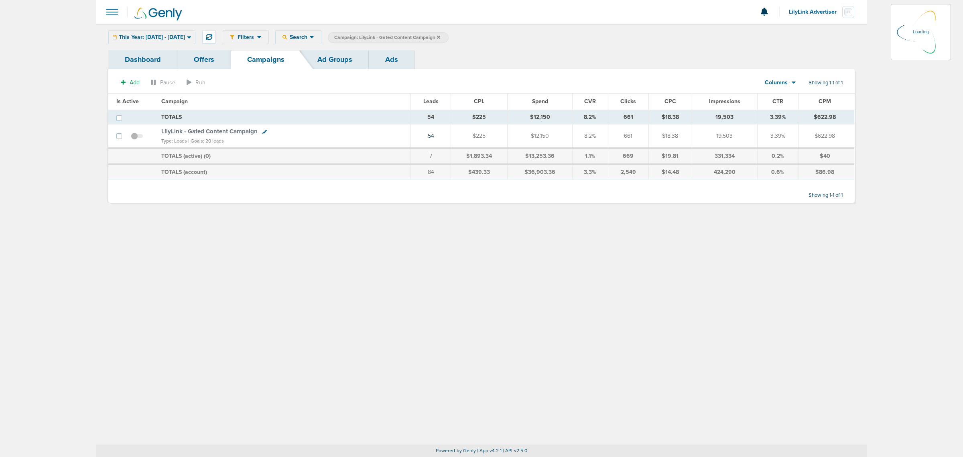
click at [440, 37] on icon at bounding box center [438, 36] width 3 height 3
click at [440, 35] on icon at bounding box center [438, 37] width 3 height 5
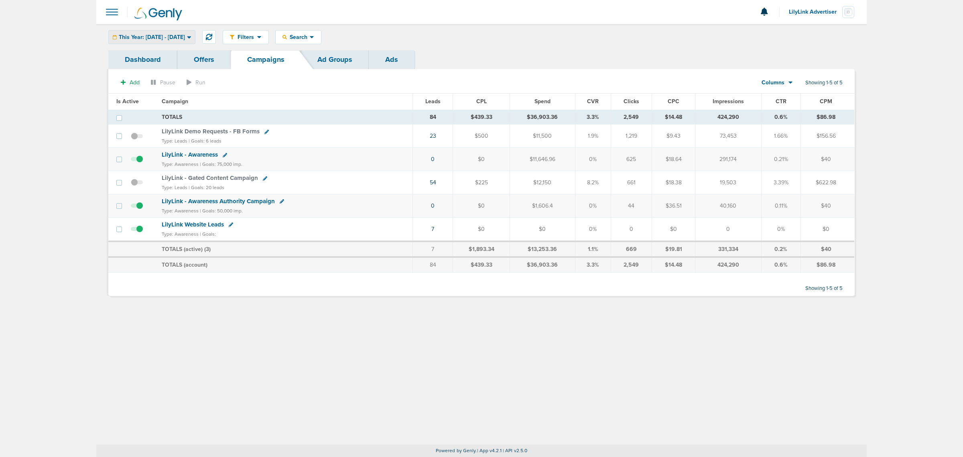
click at [195, 32] on div "This Year: [DATE] - [DATE]" at bounding box center [152, 36] width 86 height 13
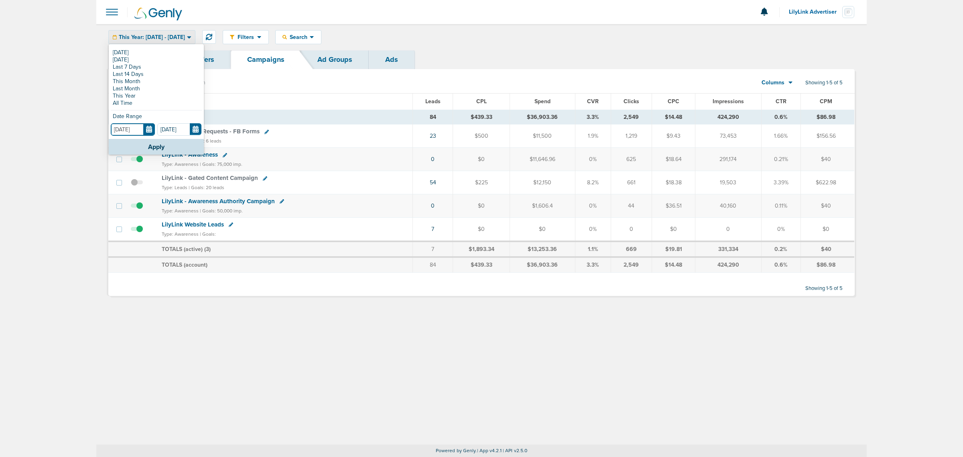
click at [151, 128] on input "[DATE]" at bounding box center [133, 129] width 44 height 12
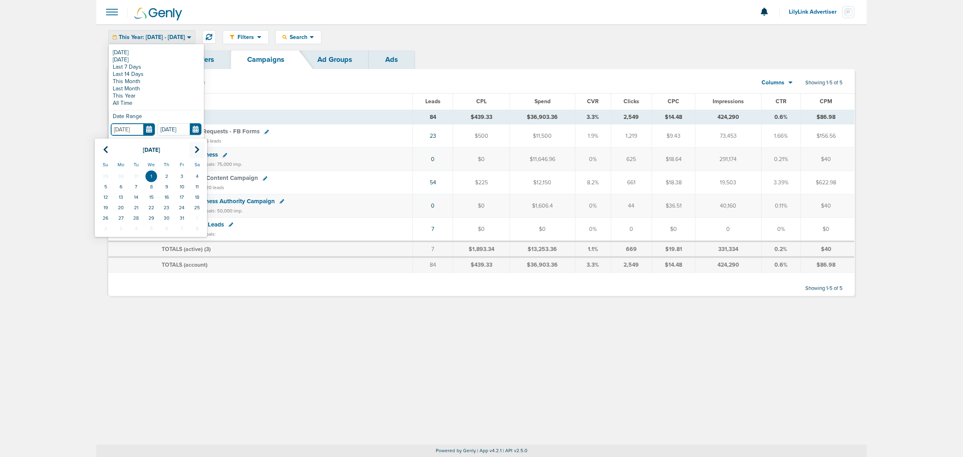
click at [195, 150] on icon at bounding box center [197, 150] width 5 height 8
click at [107, 149] on icon at bounding box center [105, 150] width 5 height 8
click at [197, 151] on icon at bounding box center [197, 150] width 5 height 8
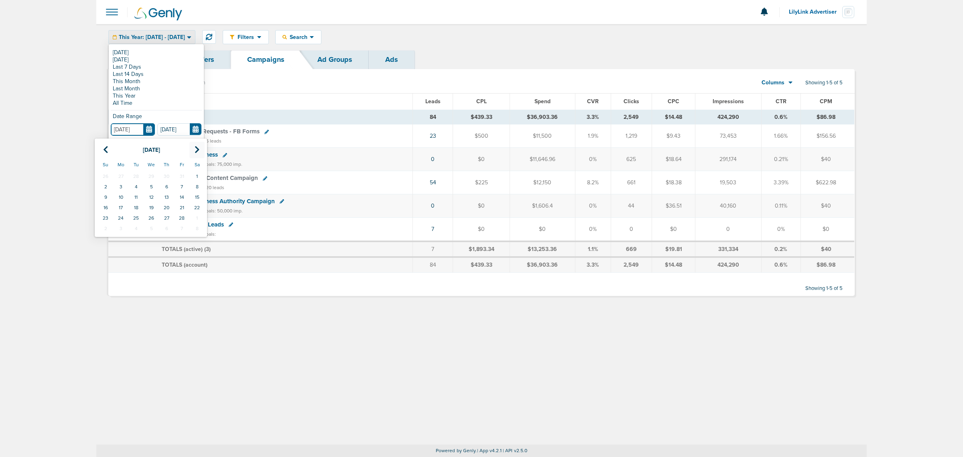
click at [197, 151] on icon at bounding box center [197, 150] width 5 height 8
click at [195, 147] on icon at bounding box center [197, 150] width 5 height 8
click at [215, 380] on div "Filters Active Only Settings Status Active Inactive Objectives MQL SQL Traffic …" at bounding box center [481, 234] width 770 height 420
